Goal: Information Seeking & Learning: Learn about a topic

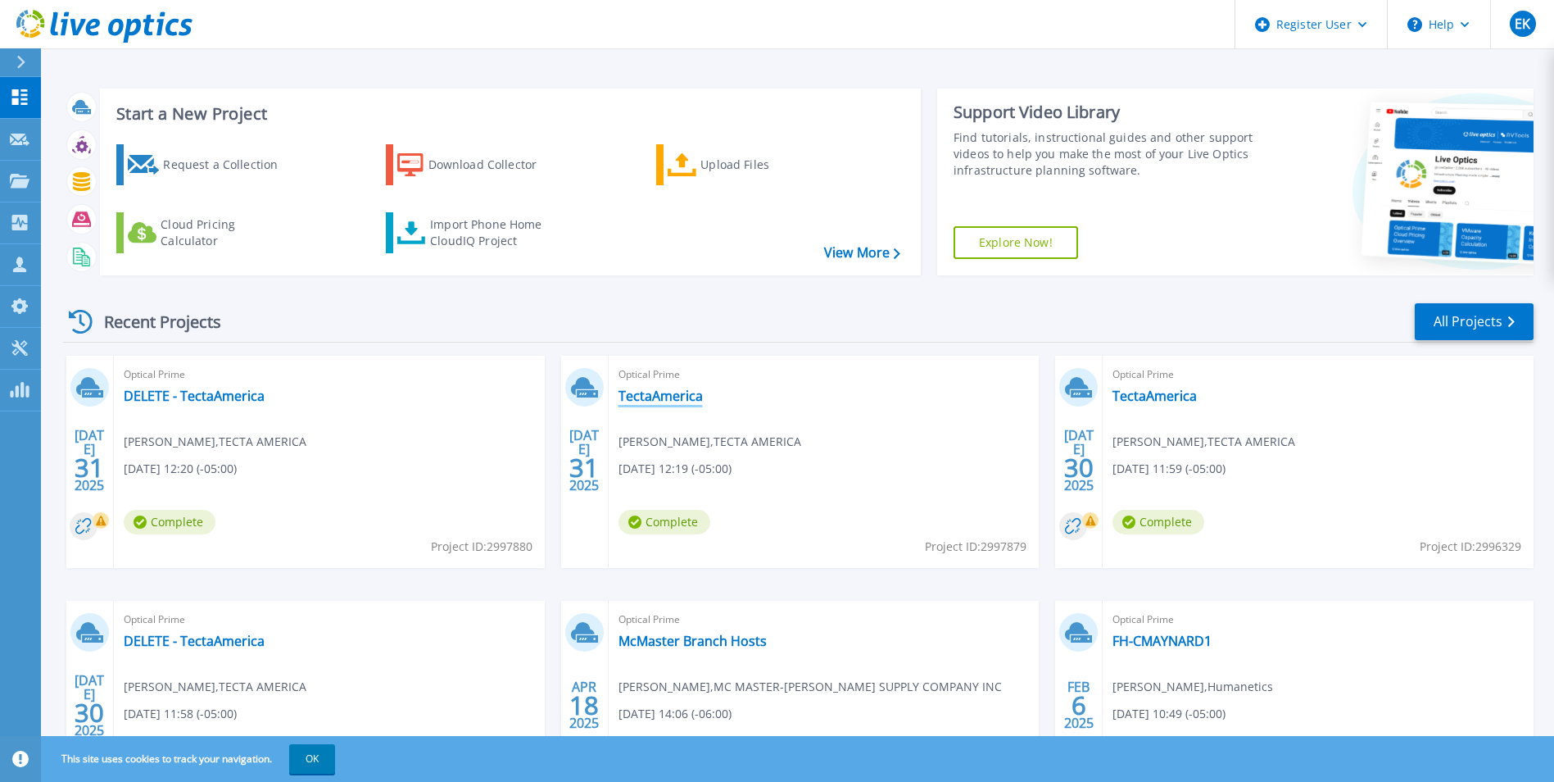
click at [653, 395] on link "TectaAmerica" at bounding box center [661, 395] width 84 height 16
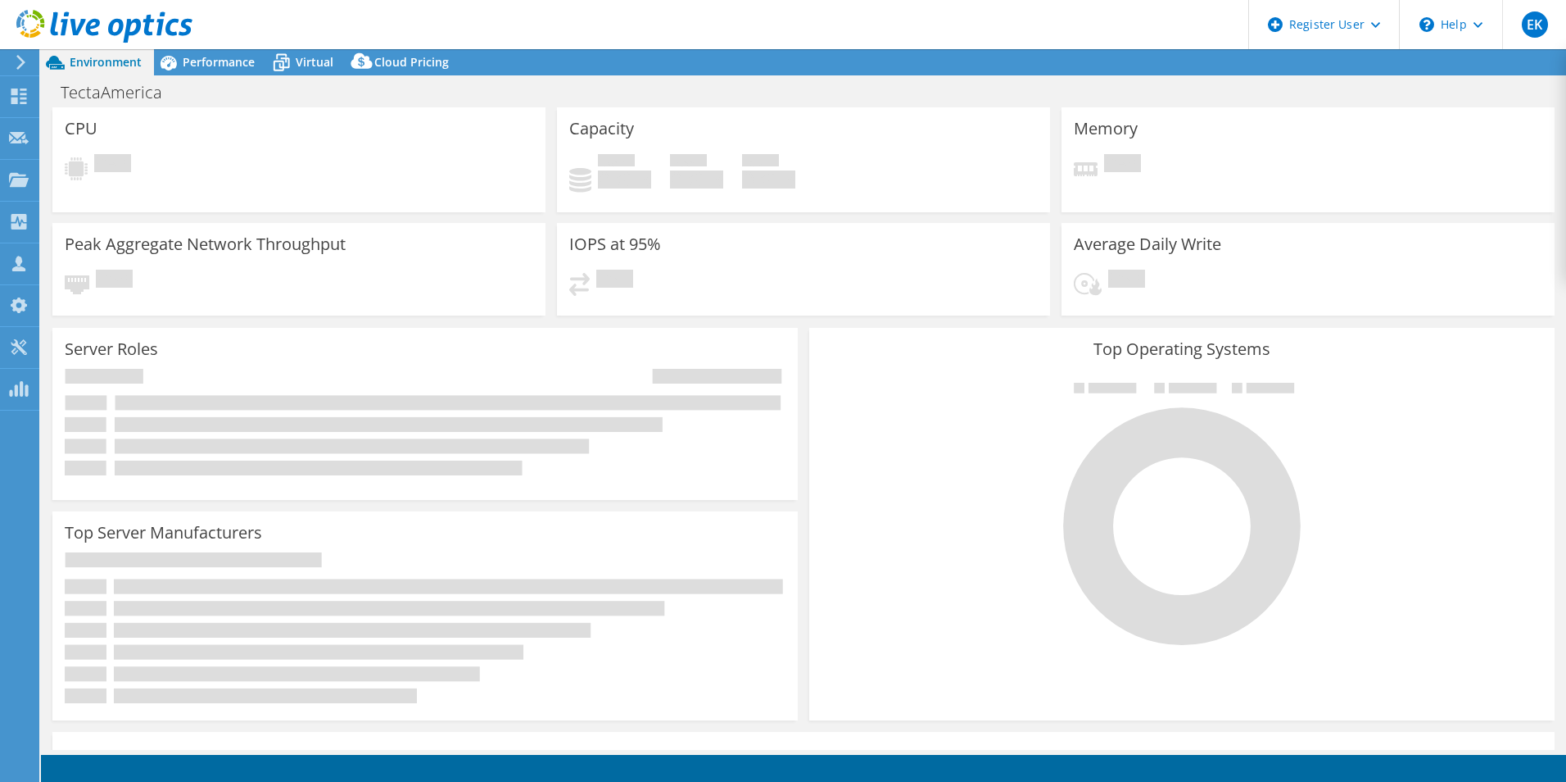
select select "USD"
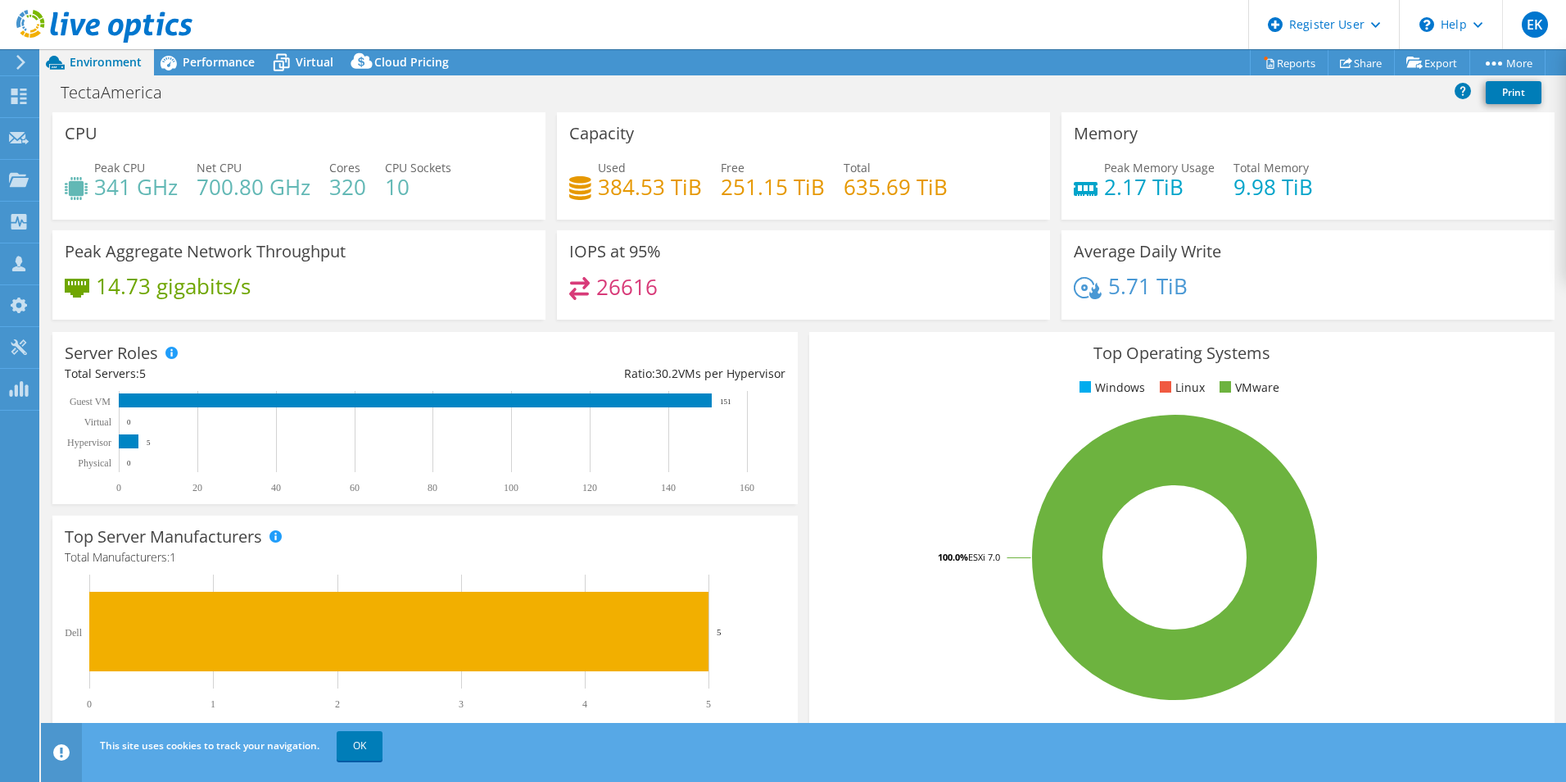
click at [221, 57] on span "Performance" at bounding box center [219, 62] width 72 height 16
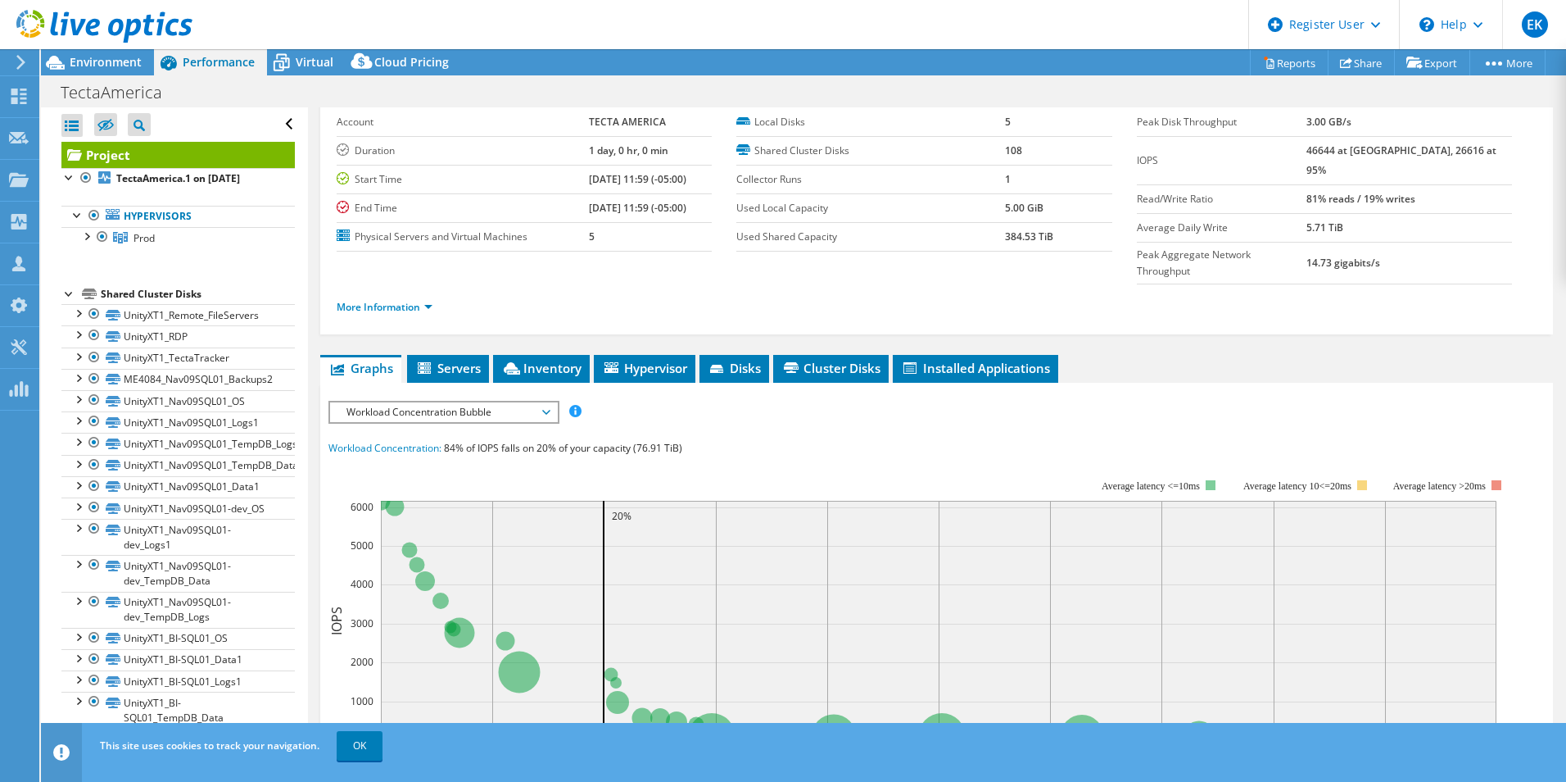
scroll to position [164, 0]
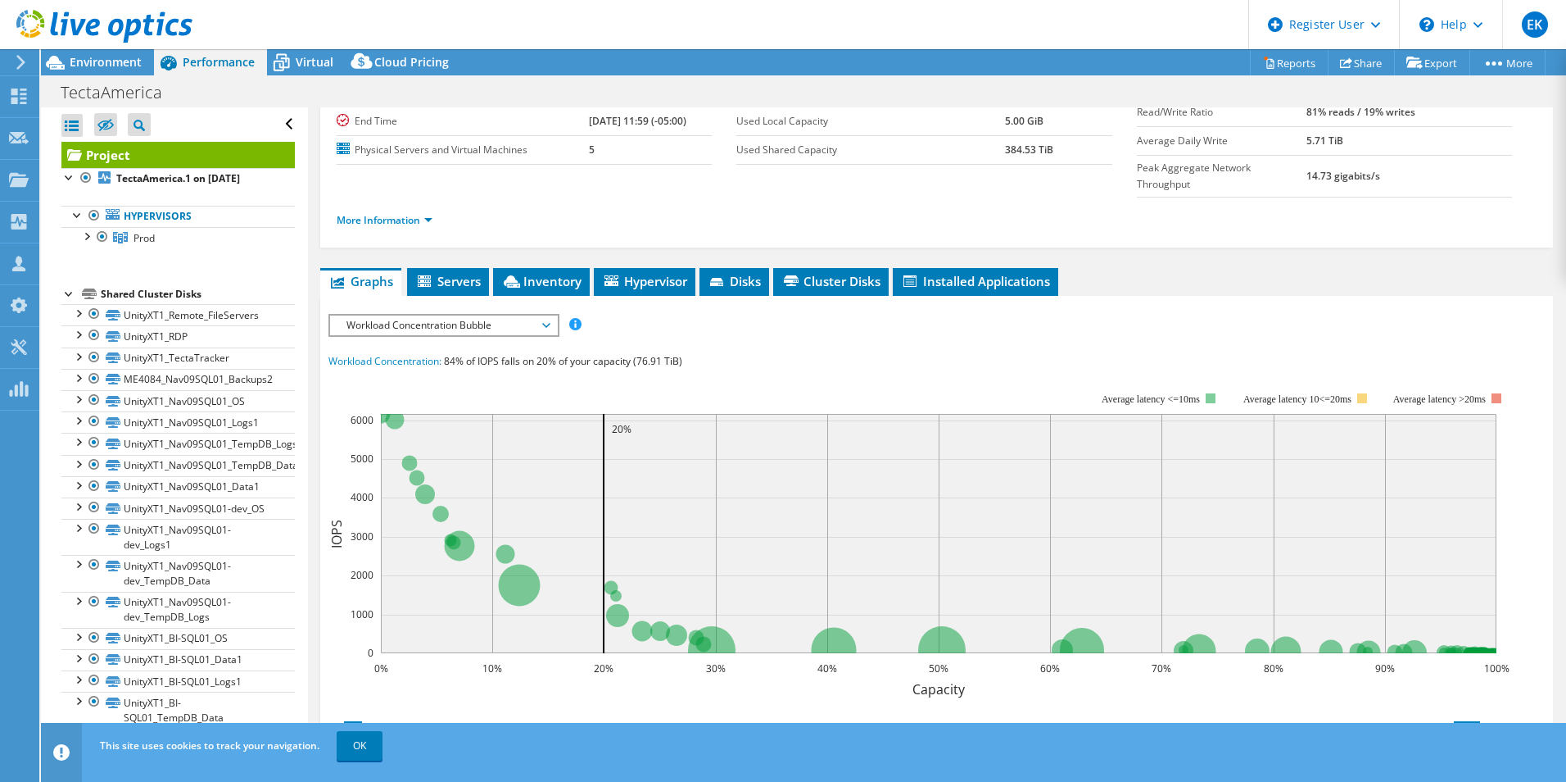
click at [451, 273] on span "Servers" at bounding box center [448, 281] width 66 height 16
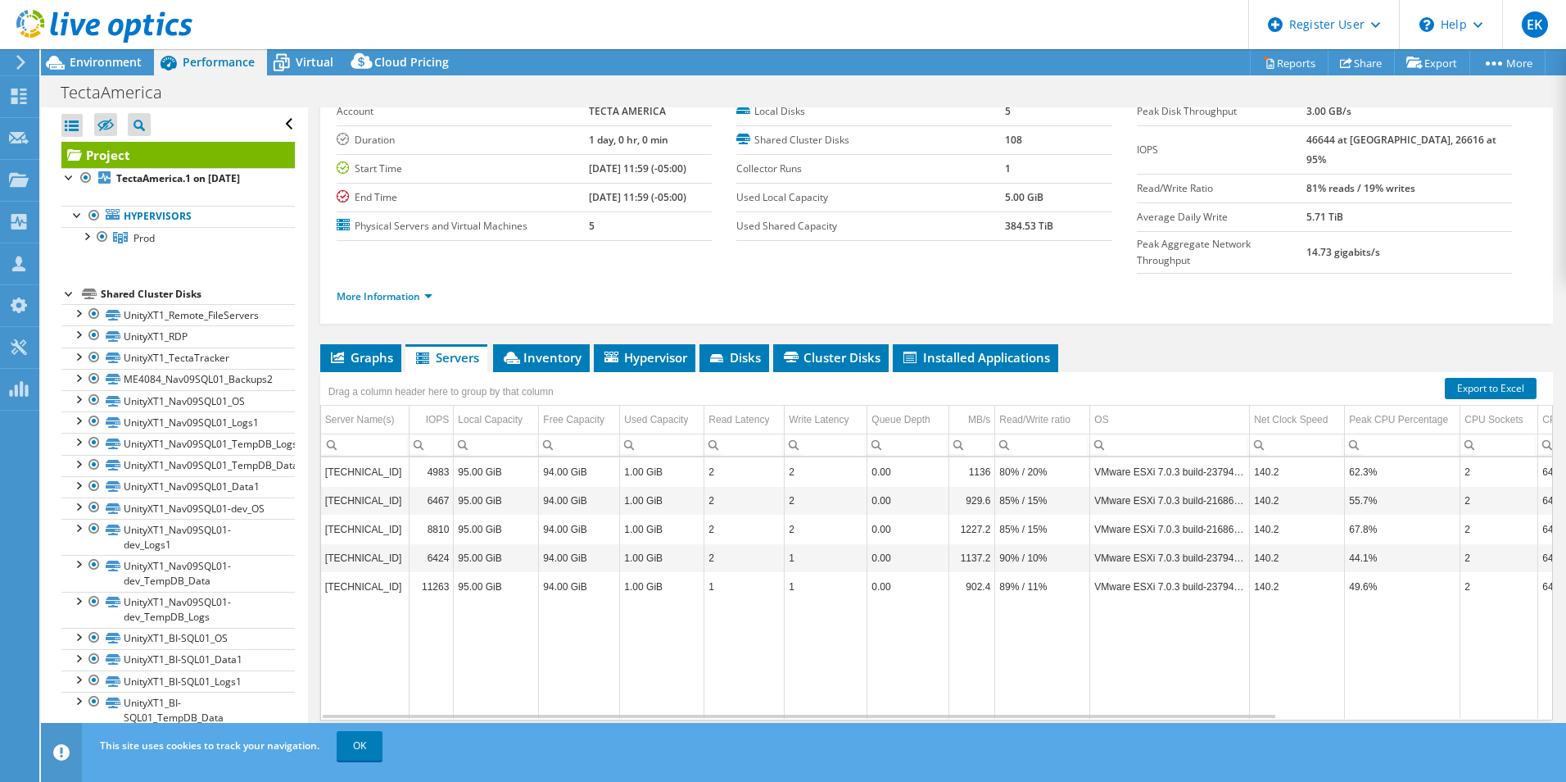
click at [372, 349] on span "Graphs" at bounding box center [361, 357] width 65 height 16
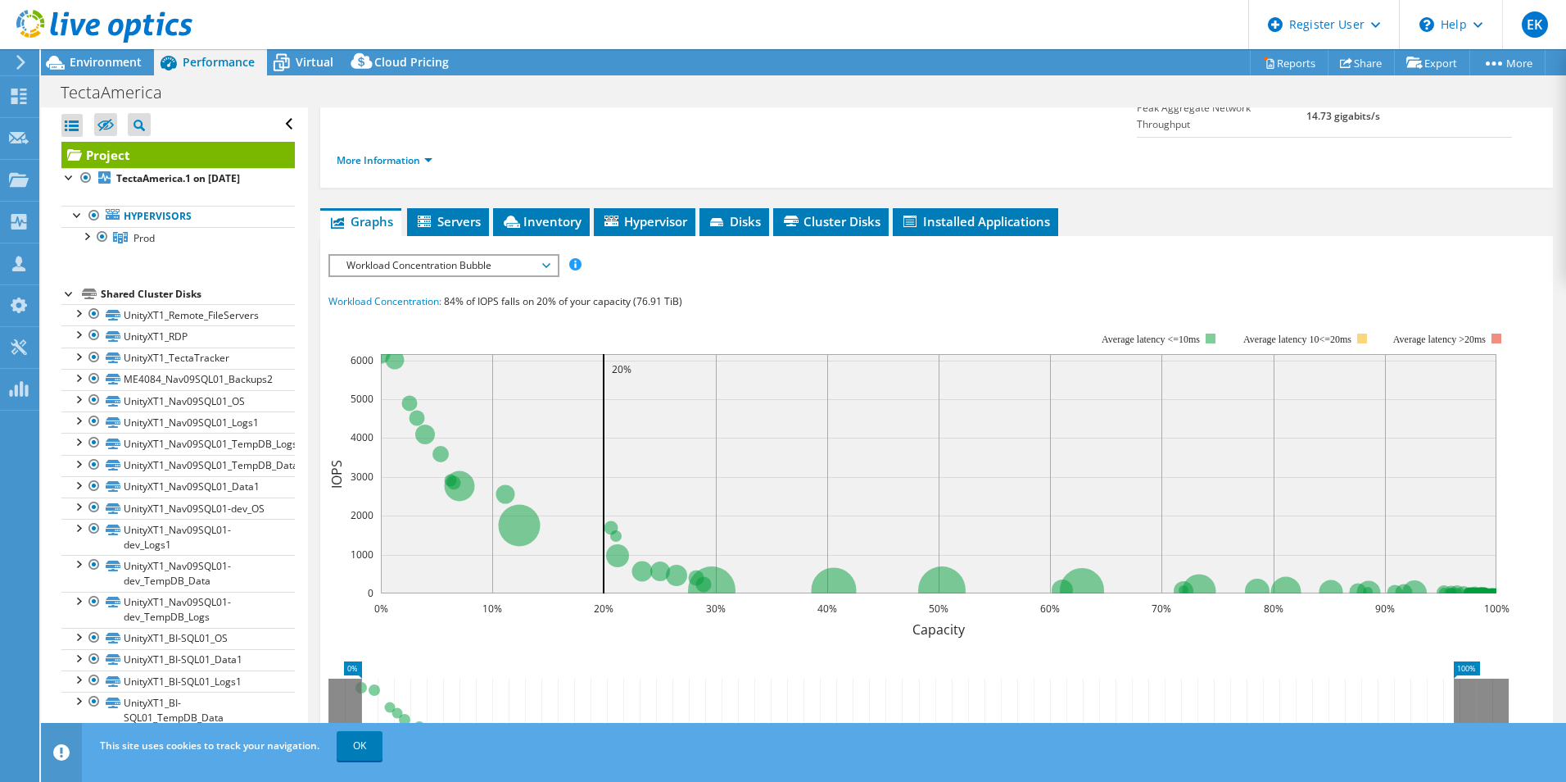
scroll to position [169, 0]
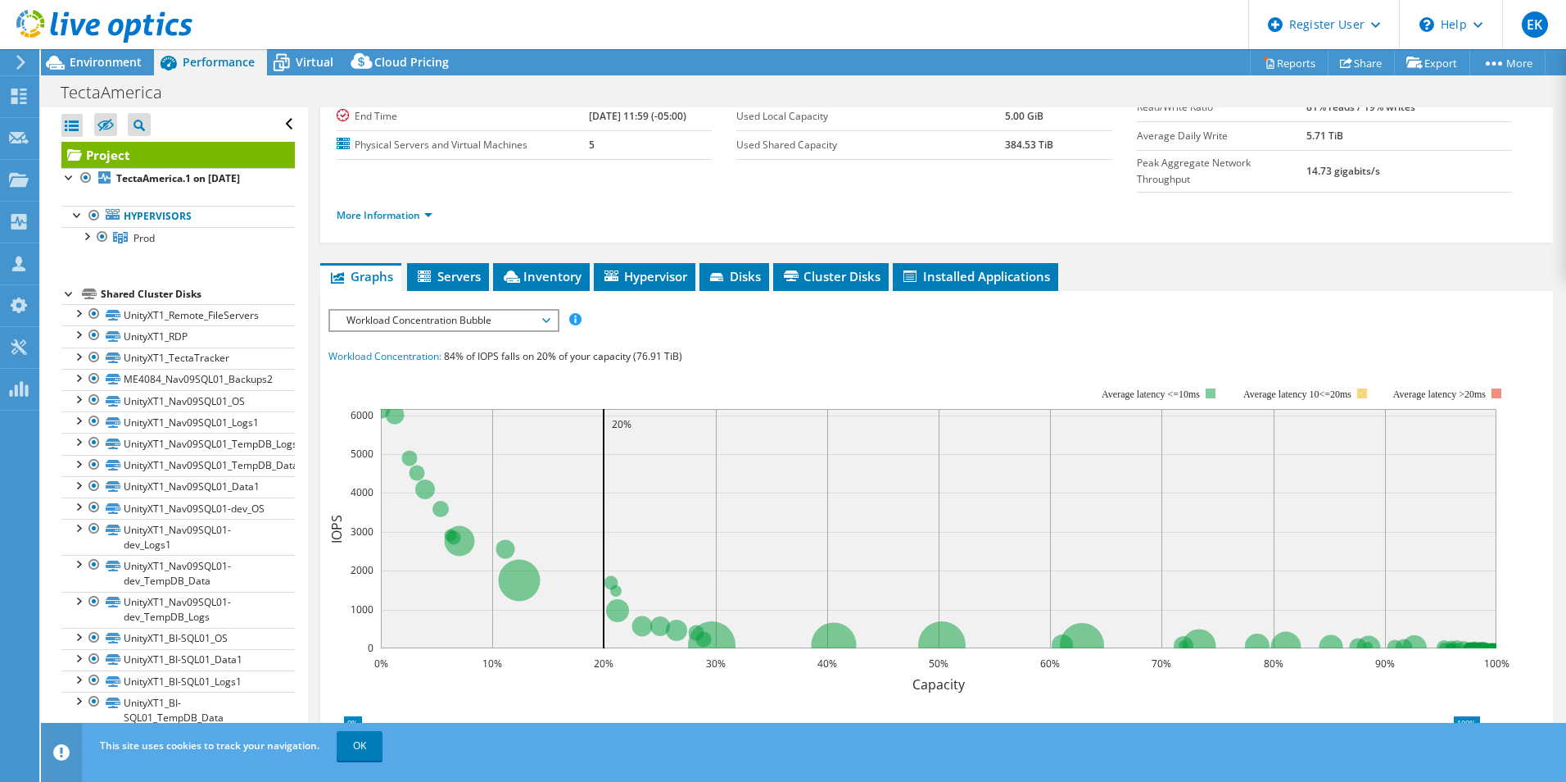
click at [544, 310] on span "Workload Concentration Bubble" at bounding box center [443, 320] width 211 height 20
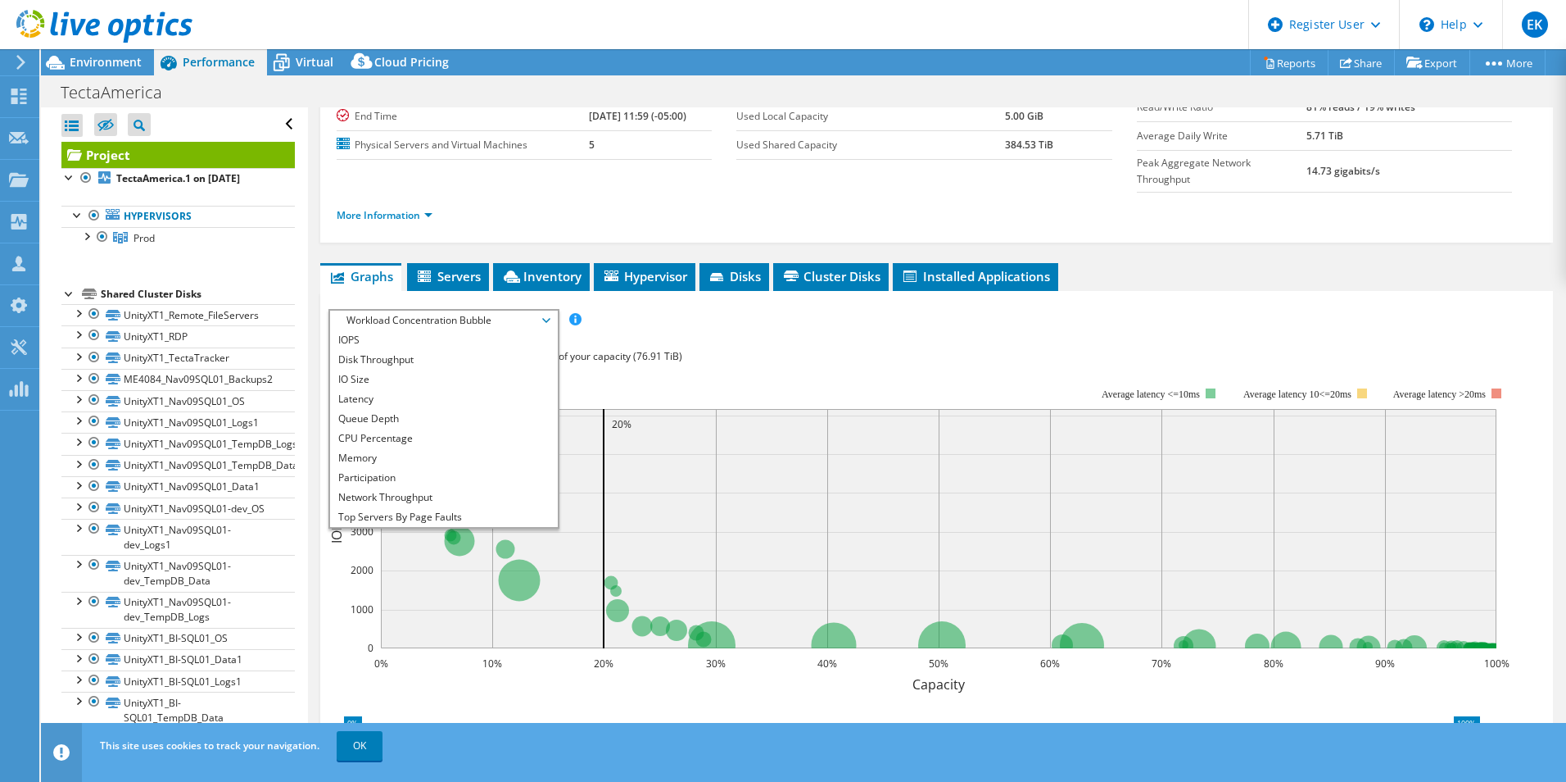
click at [464, 330] on li "IOPS" at bounding box center [443, 340] width 227 height 20
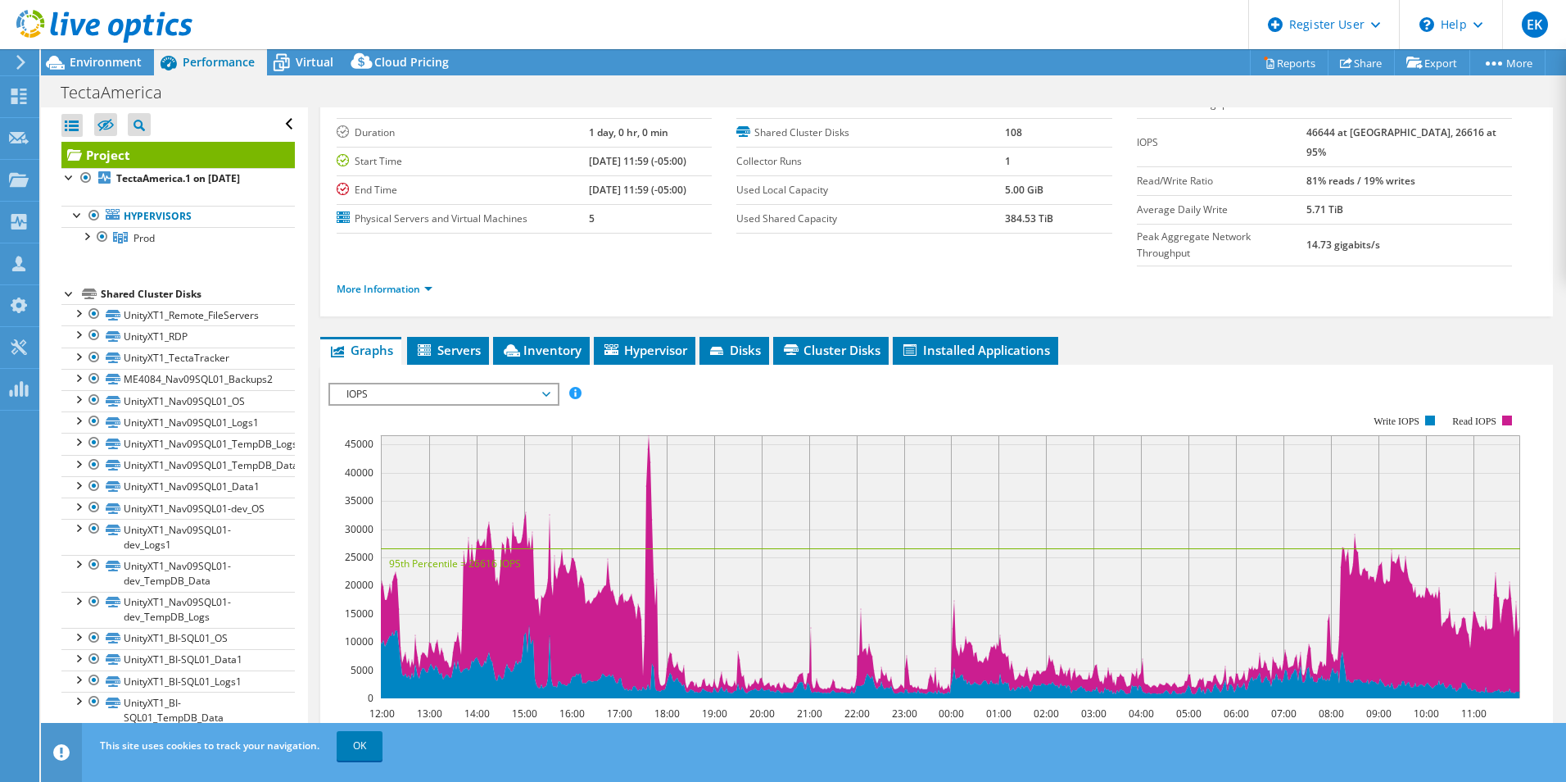
scroll to position [0, 0]
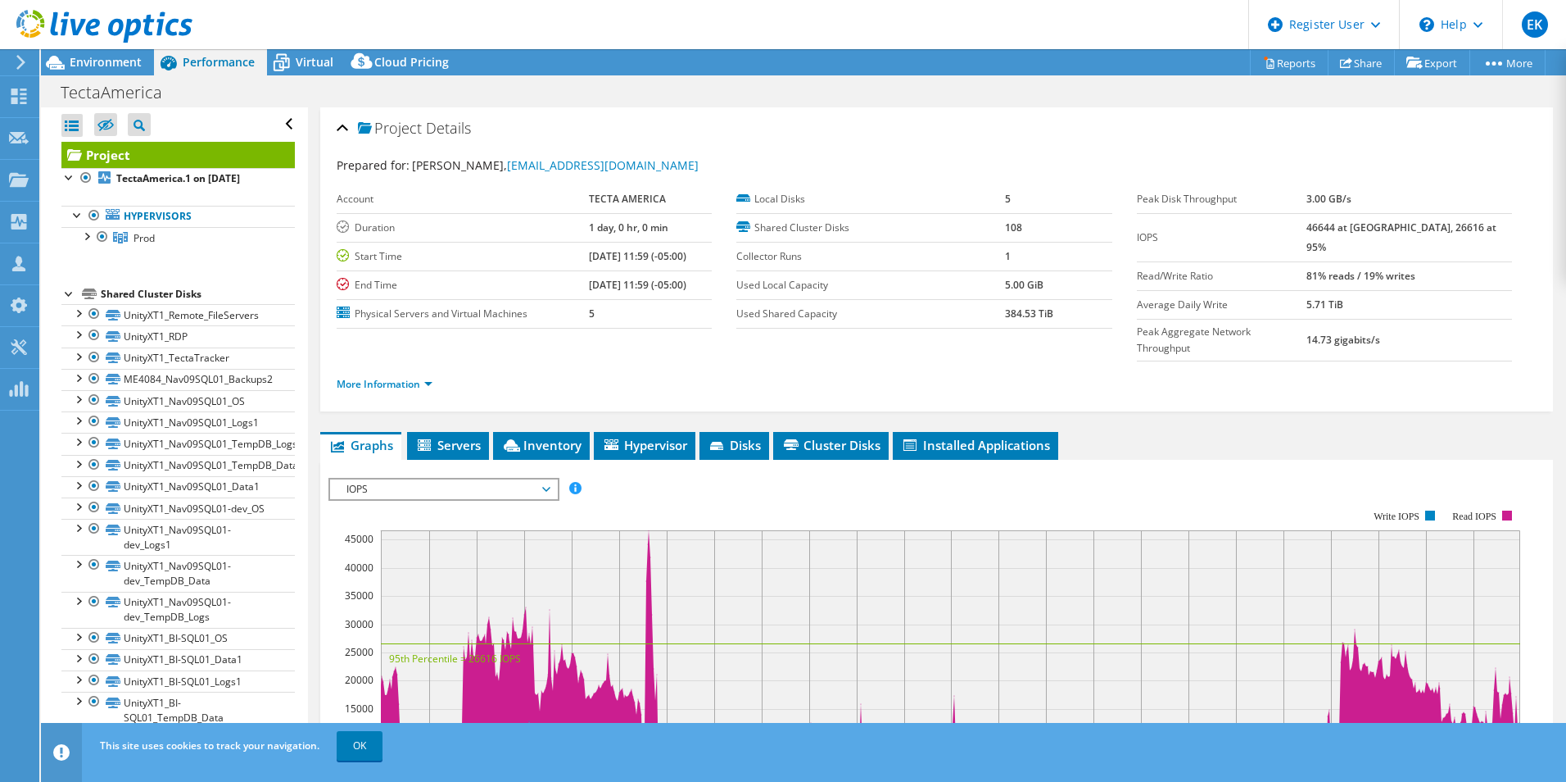
click at [123, 60] on span "Environment" at bounding box center [106, 62] width 72 height 16
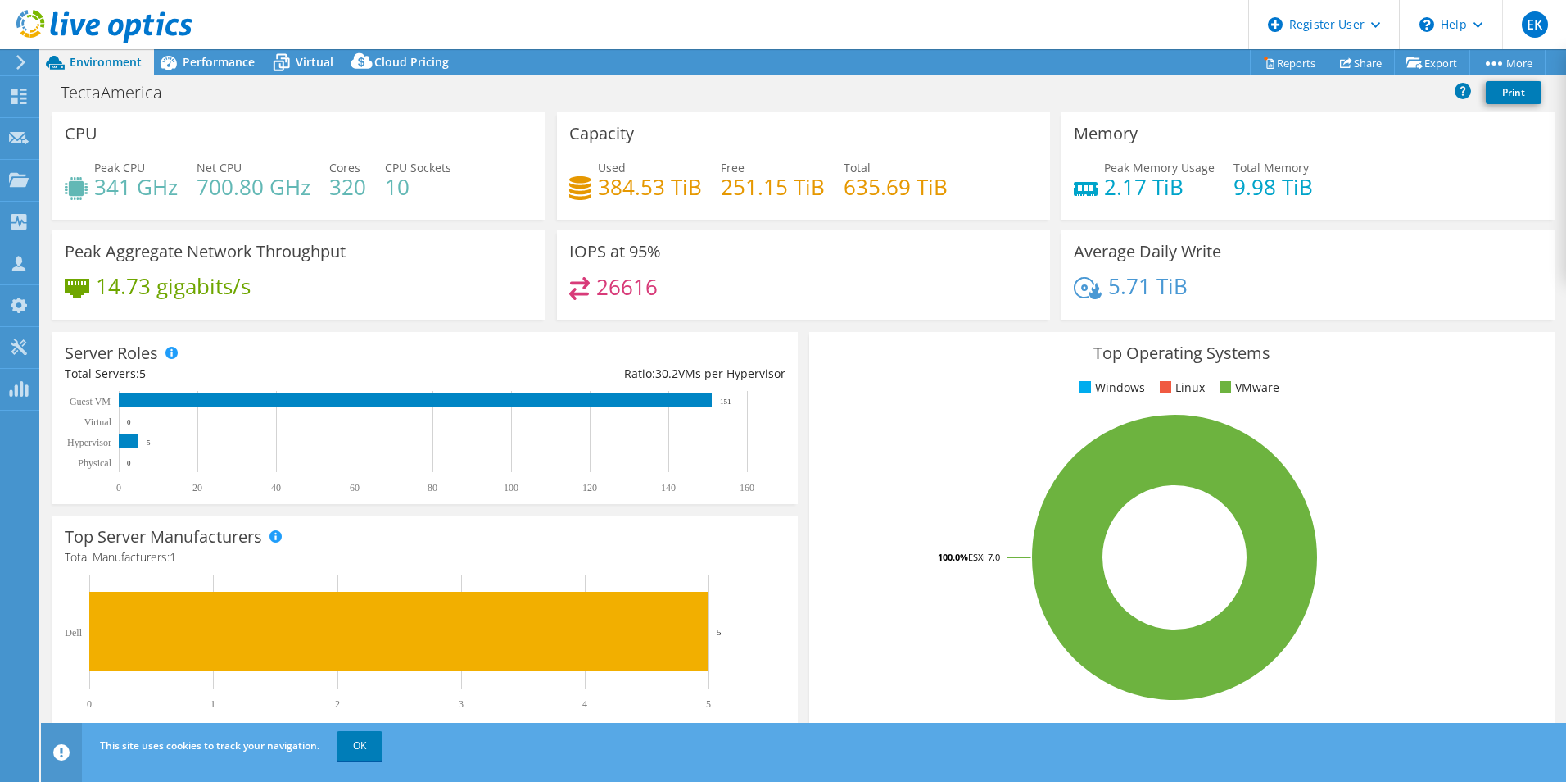
click at [219, 57] on span "Performance" at bounding box center [219, 62] width 72 height 16
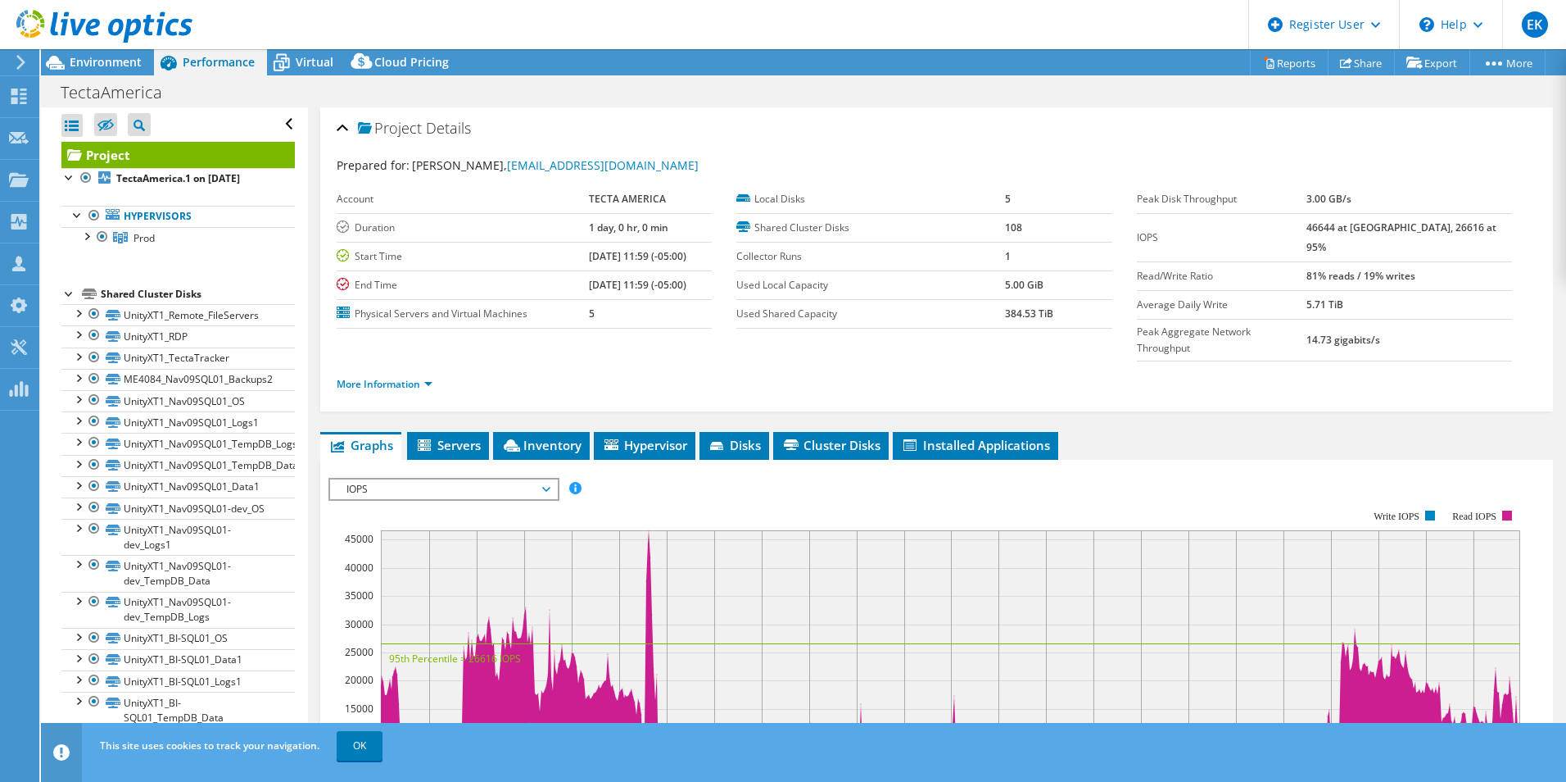
click at [106, 61] on span "Environment" at bounding box center [106, 62] width 72 height 16
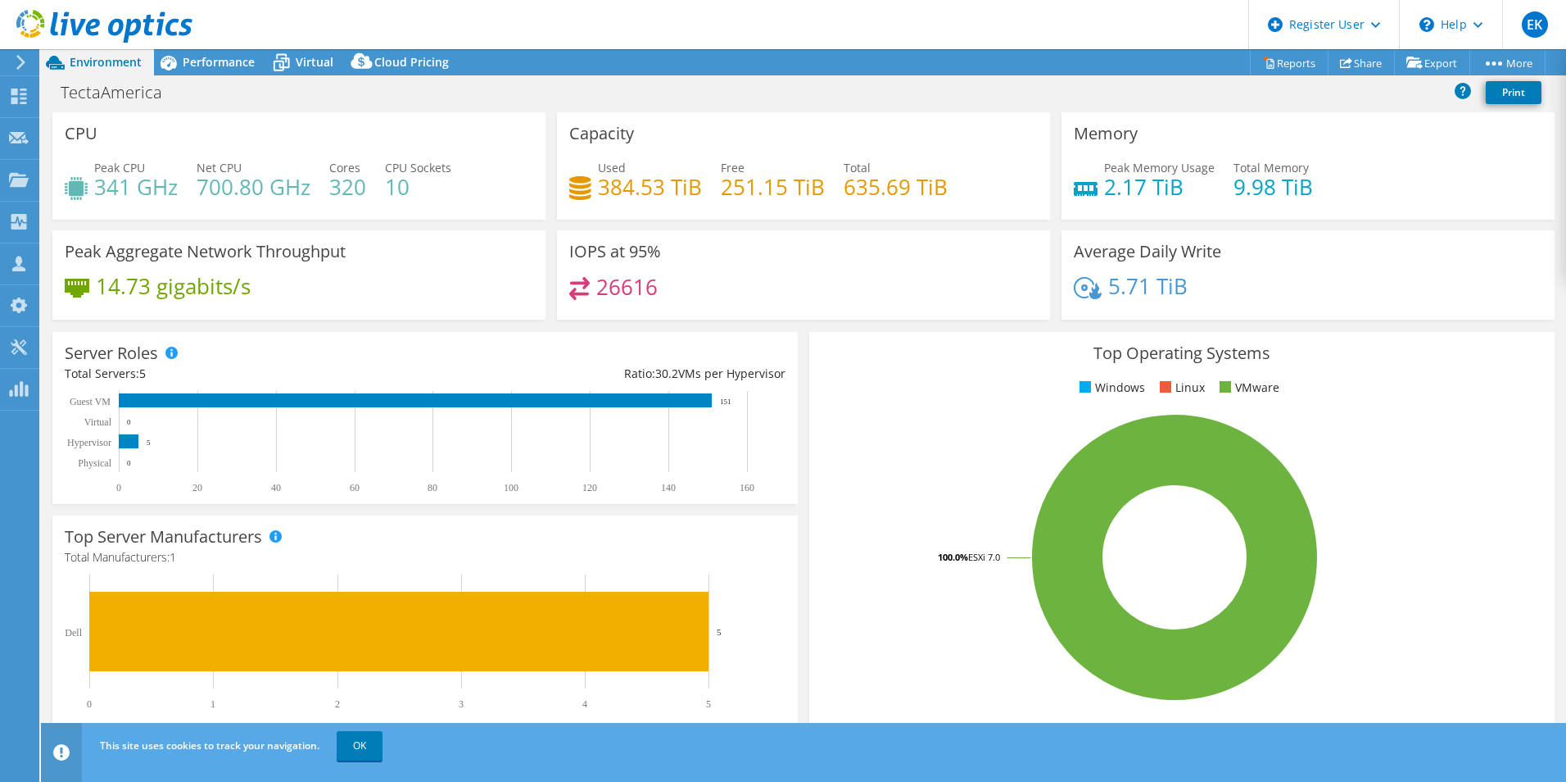
click at [231, 54] on span "Performance" at bounding box center [219, 62] width 72 height 16
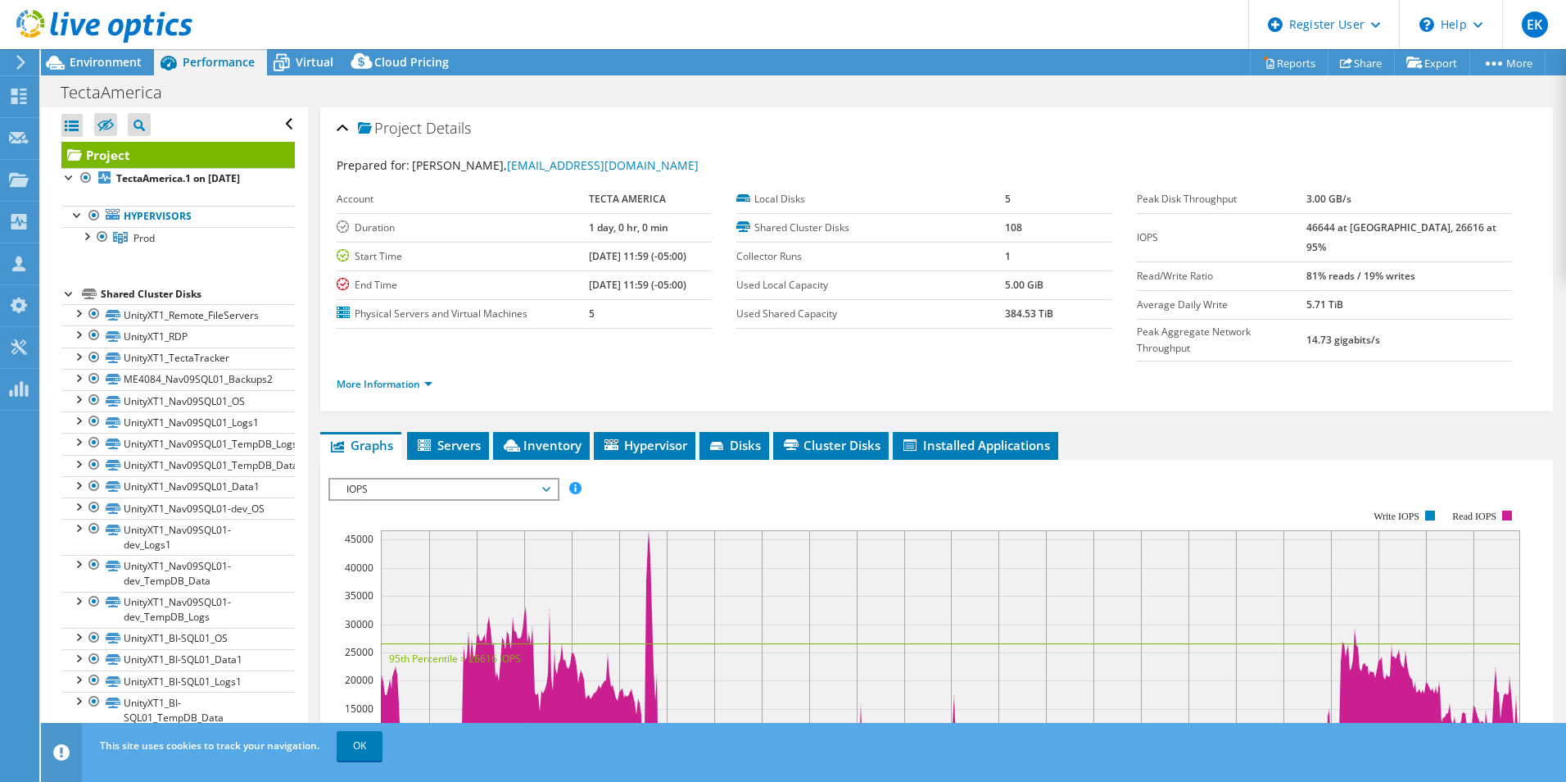
click at [102, 63] on span "Environment" at bounding box center [106, 62] width 72 height 16
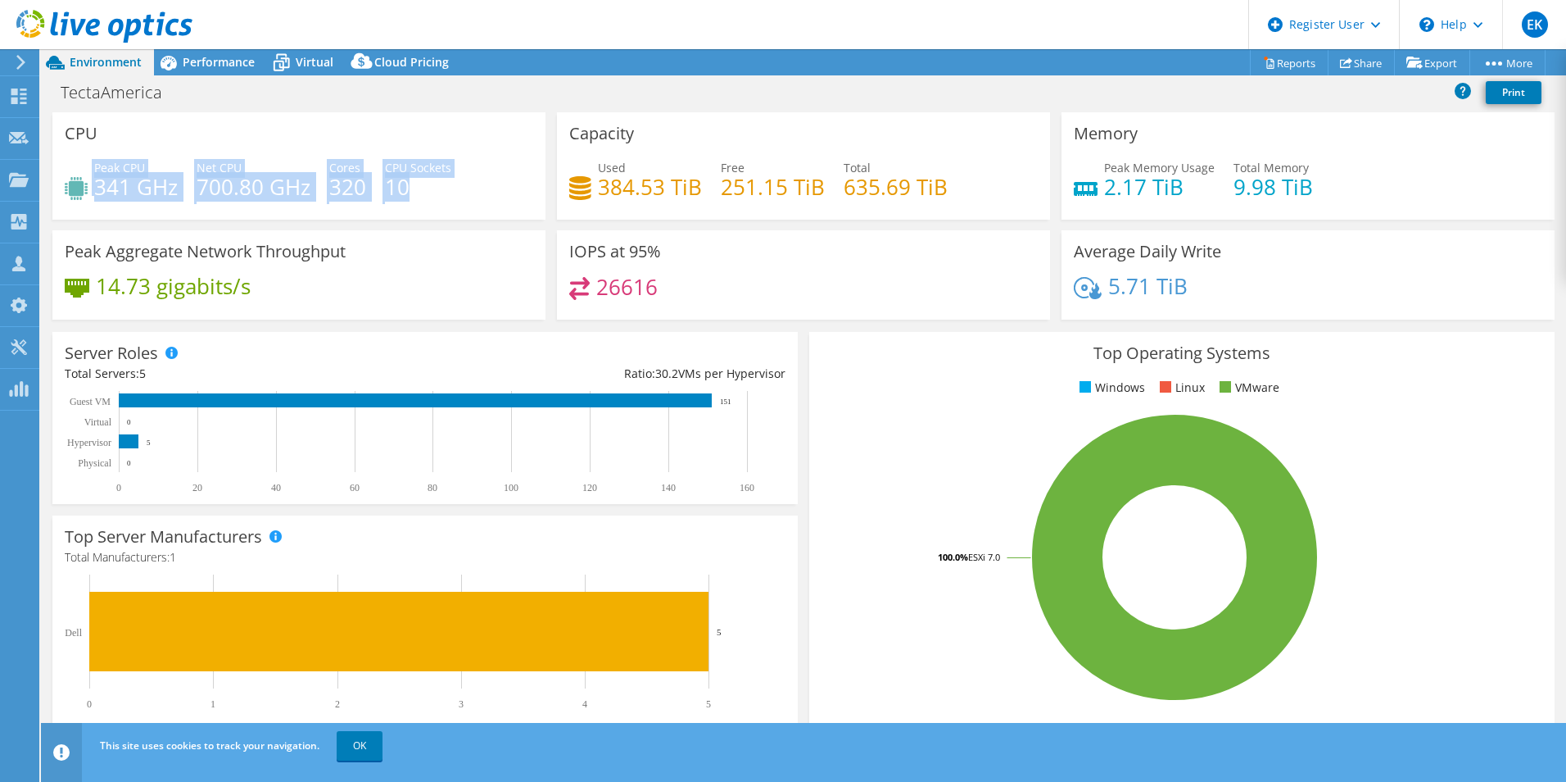
drag, startPoint x: 92, startPoint y: 168, endPoint x: 473, endPoint y: 165, distance: 380.9
click at [473, 165] on div "Peak CPU 341 GHz Net CPU 700.80 GHz Cores 320 CPU Sockets 10" at bounding box center [299, 185] width 469 height 53
copy div "Peak CPU 341 GHz Net CPU 700.80 GHz Cores 320 CPU Sockets 10"
